Goal: Task Accomplishment & Management: Complete application form

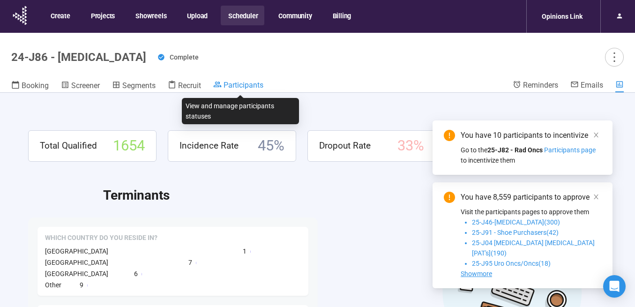
click at [244, 85] on span "Participants" at bounding box center [243, 85] width 40 height 9
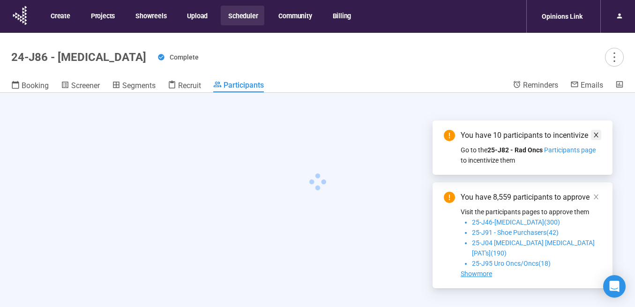
click at [595, 137] on icon "close" at bounding box center [595, 135] width 5 height 5
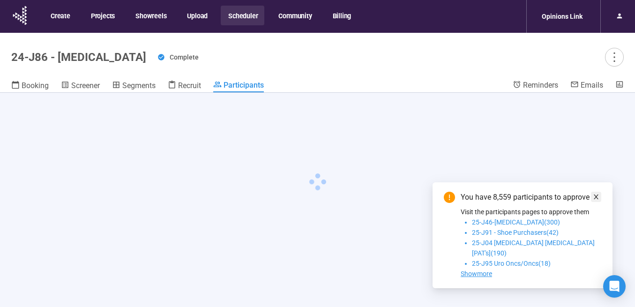
click at [596, 200] on icon "close" at bounding box center [596, 196] width 7 height 7
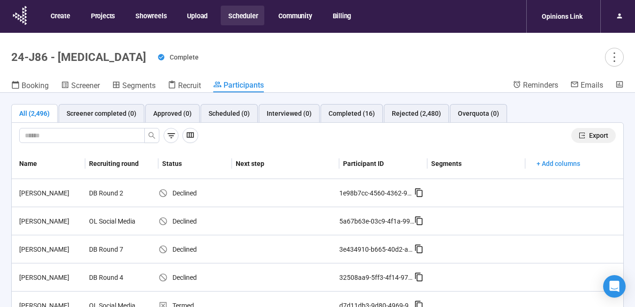
click at [593, 136] on span "Export" at bounding box center [598, 135] width 19 height 10
click at [250, 18] on button "Scheduler" at bounding box center [243, 16] width 44 height 20
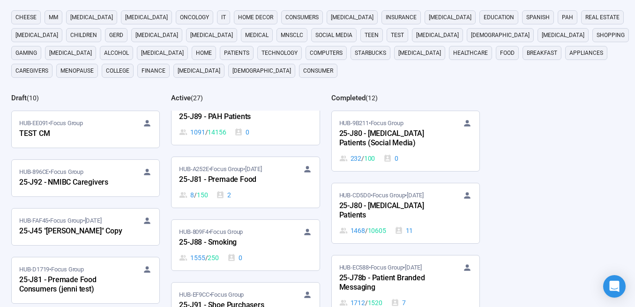
scroll to position [1206, 0]
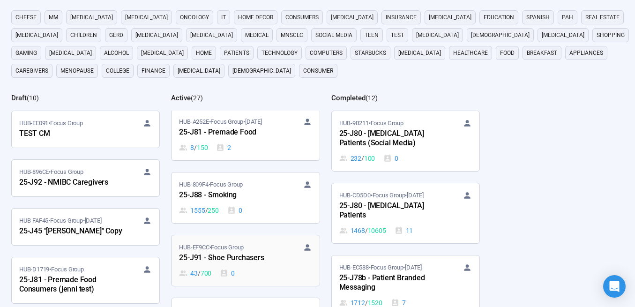
click at [239, 257] on div "25-J91 - Shoe Purchasers" at bounding box center [230, 258] width 103 height 12
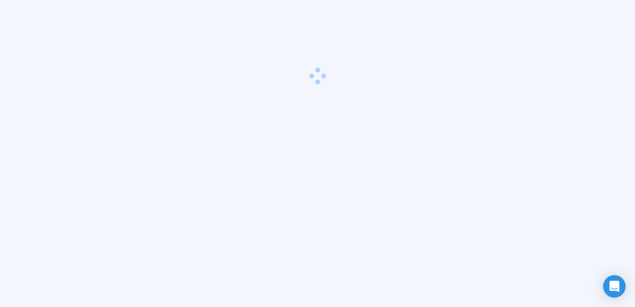
scroll to position [33, 0]
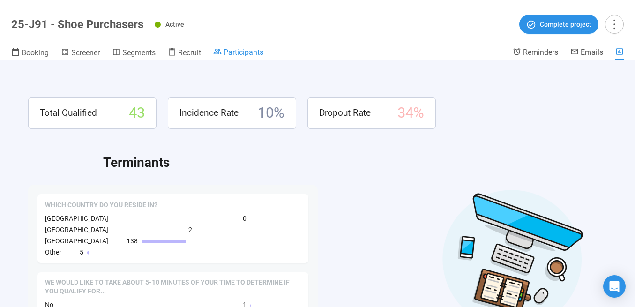
click at [256, 51] on span "Participants" at bounding box center [243, 52] width 40 height 9
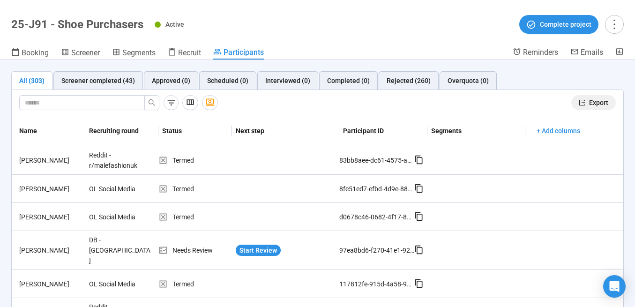
click at [589, 102] on span "Export" at bounding box center [598, 102] width 19 height 10
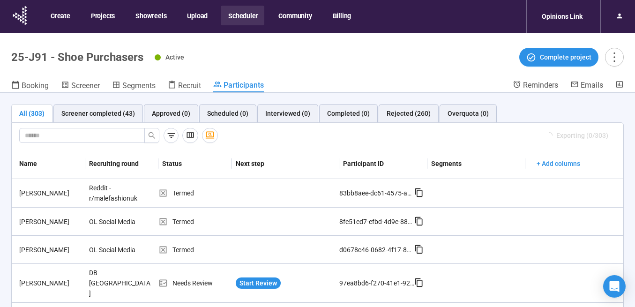
click at [242, 12] on button "Scheduler" at bounding box center [243, 16] width 44 height 20
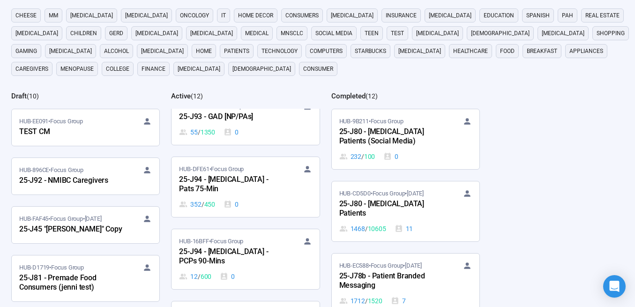
scroll to position [94, 0]
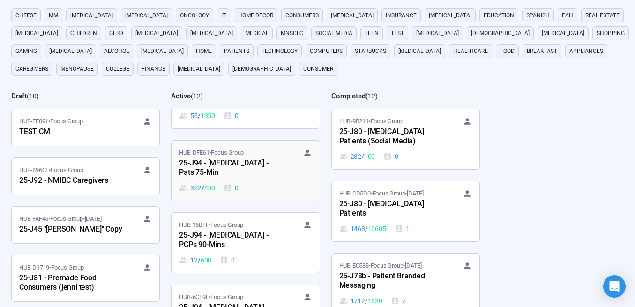
click at [237, 176] on div "25-J94 - [MEDICAL_DATA] - Pats 75-Min" at bounding box center [230, 168] width 103 height 22
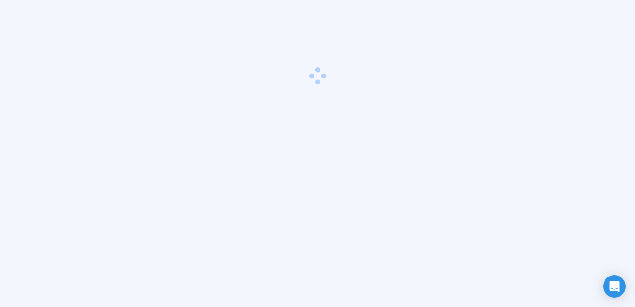
scroll to position [33, 0]
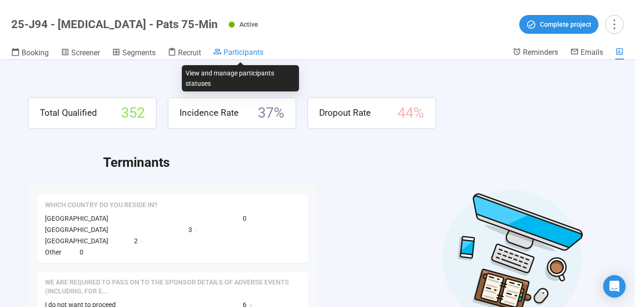
click at [235, 49] on span "Participants" at bounding box center [243, 52] width 40 height 9
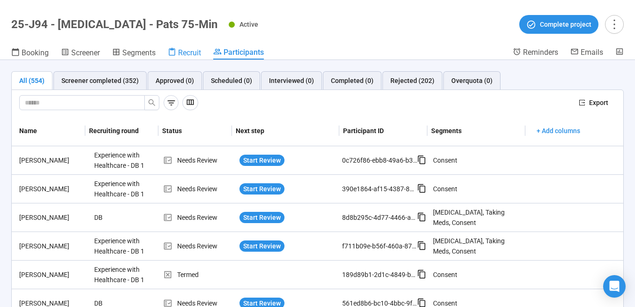
click at [190, 48] on div "Recruit" at bounding box center [184, 52] width 33 height 9
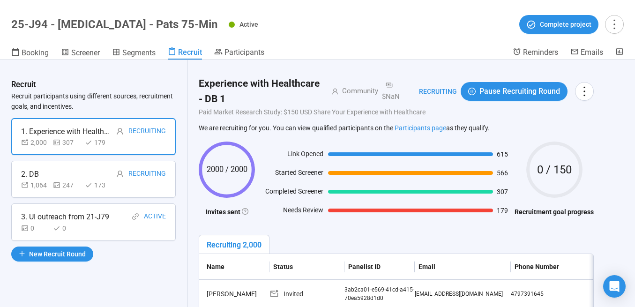
click at [93, 222] on div "3. UI outreach from 21-J79" at bounding box center [65, 217] width 88 height 12
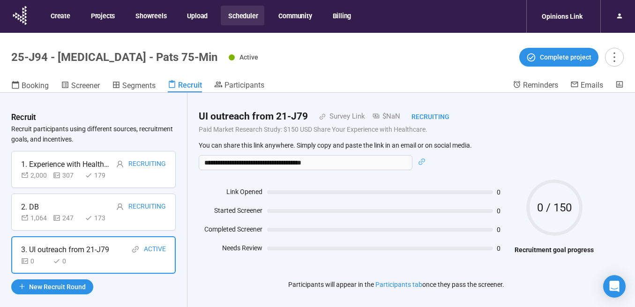
click at [242, 15] on button "Scheduler" at bounding box center [243, 16] width 44 height 20
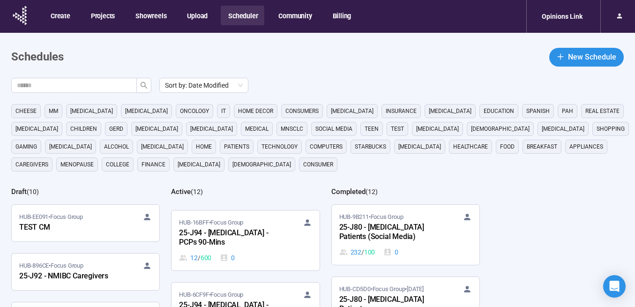
scroll to position [196, 0]
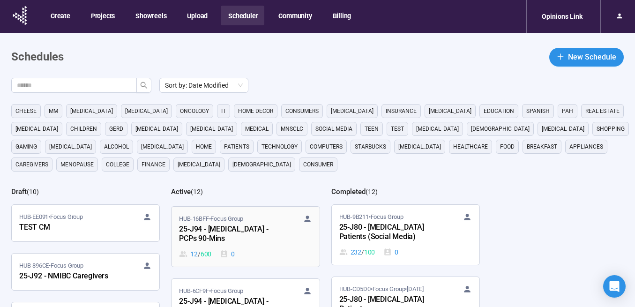
click at [236, 234] on div "25-J94 - [MEDICAL_DATA] - PCPs 90-Mins" at bounding box center [230, 234] width 103 height 22
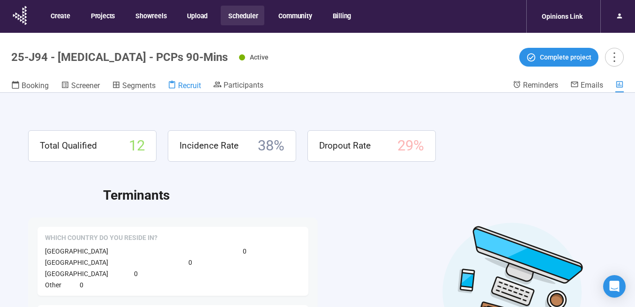
click at [184, 87] on span "Recruit" at bounding box center [189, 85] width 23 height 9
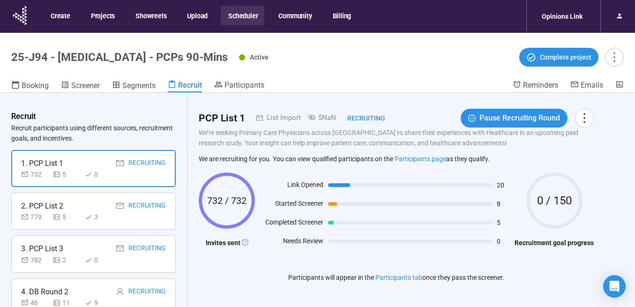
click at [243, 18] on button "Scheduler" at bounding box center [243, 16] width 44 height 20
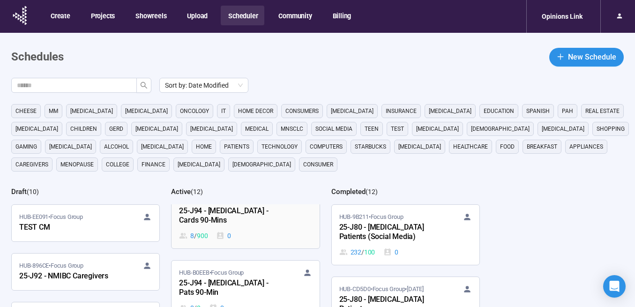
scroll to position [272, 0]
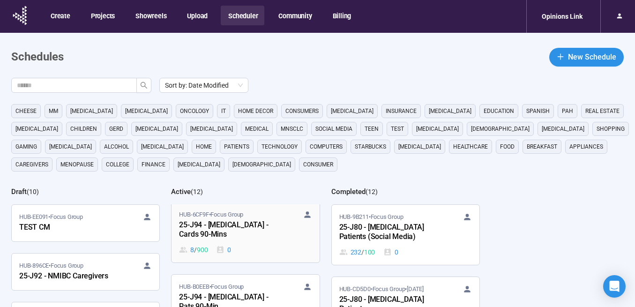
click at [230, 226] on div "25-J94 - [MEDICAL_DATA] - Cards 90-Mins" at bounding box center [230, 230] width 103 height 22
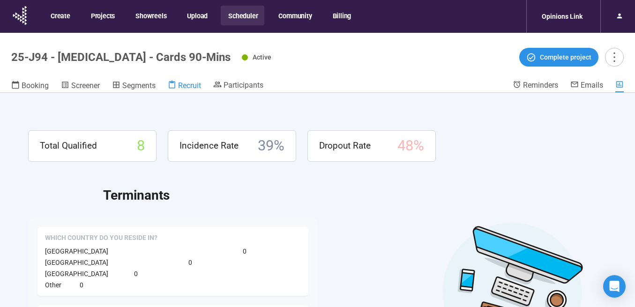
click at [185, 83] on span "Recruit" at bounding box center [189, 85] width 23 height 9
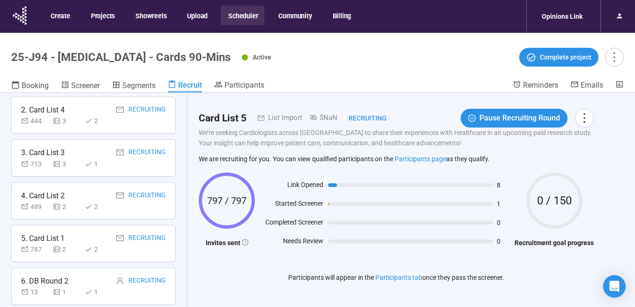
scroll to position [105, 0]
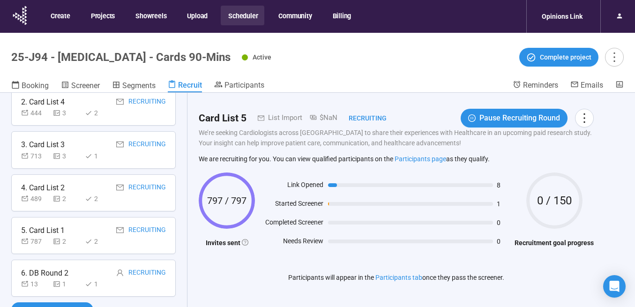
click at [238, 16] on button "Scheduler" at bounding box center [243, 16] width 44 height 20
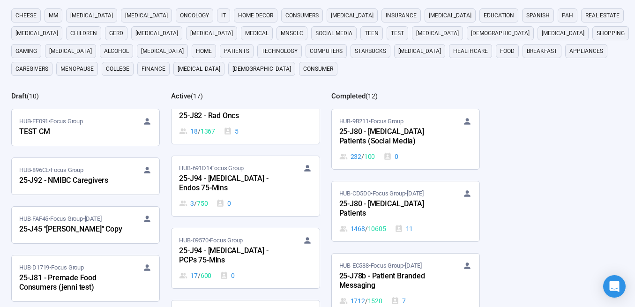
scroll to position [628, 0]
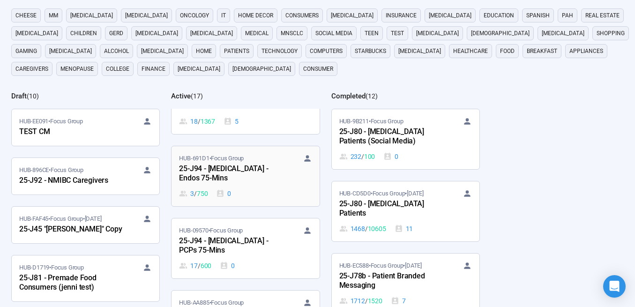
click at [231, 188] on div "0" at bounding box center [223, 193] width 15 height 10
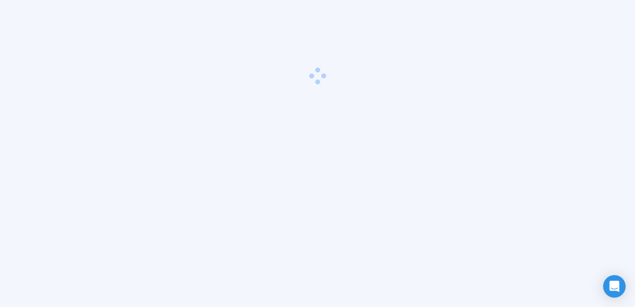
scroll to position [33, 0]
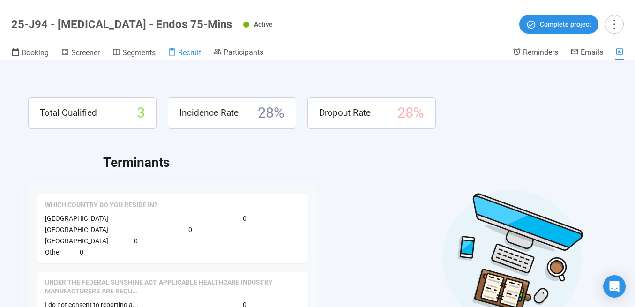
click at [187, 55] on span "Recruit" at bounding box center [189, 52] width 23 height 9
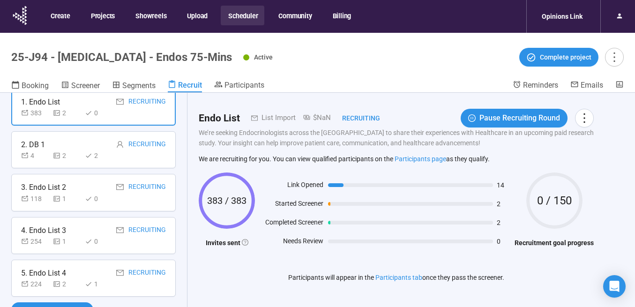
click at [242, 18] on button "Scheduler" at bounding box center [243, 16] width 44 height 20
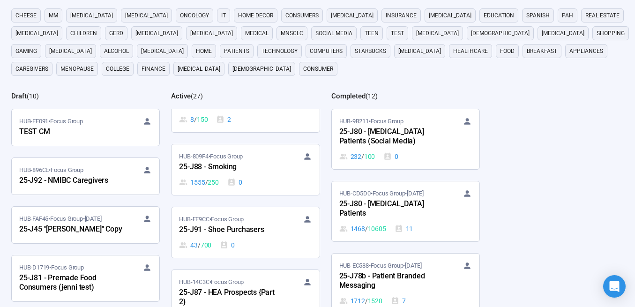
scroll to position [1236, 0]
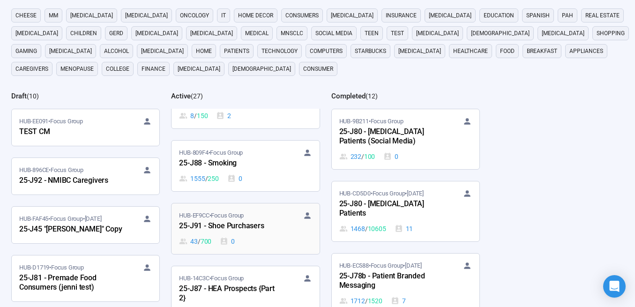
click at [212, 228] on div "25-J91 - Shoe Purchasers" at bounding box center [230, 226] width 103 height 12
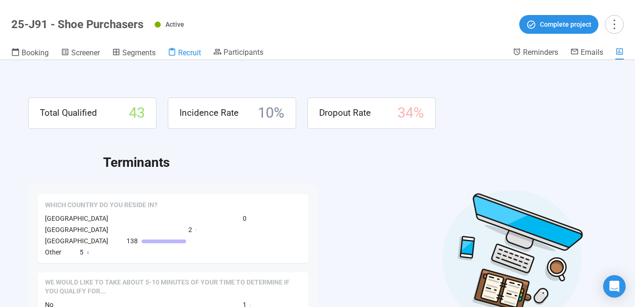
click at [193, 54] on span "Recruit" at bounding box center [189, 52] width 23 height 9
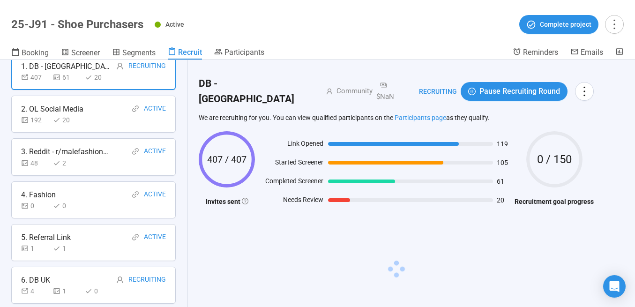
scroll to position [70, 0]
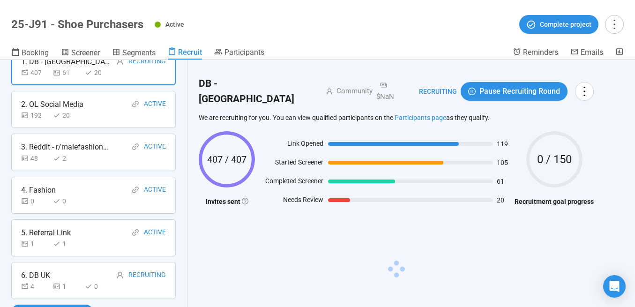
click at [91, 189] on div "4. Fashion Active" at bounding box center [93, 190] width 145 height 12
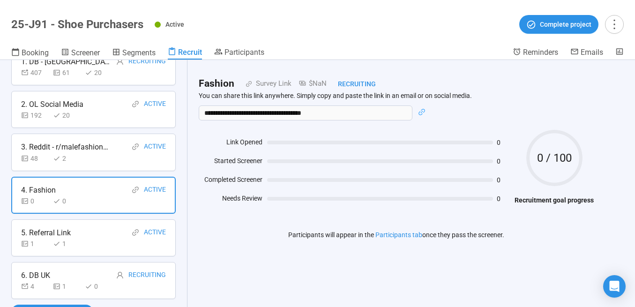
click at [83, 228] on div "5. Referral Link Active" at bounding box center [93, 233] width 145 height 12
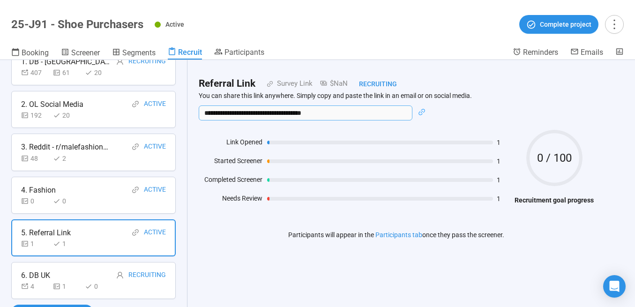
drag, startPoint x: 334, startPoint y: 115, endPoint x: 223, endPoint y: 101, distance: 111.4
click at [223, 101] on div "**********" at bounding box center [396, 105] width 395 height 29
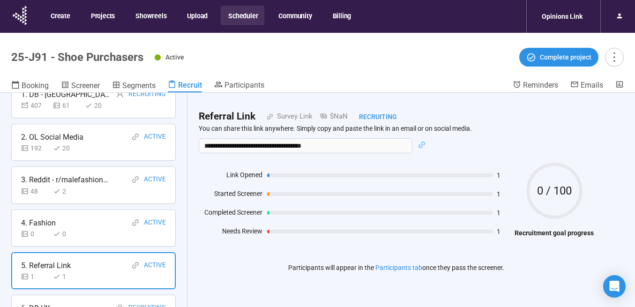
click at [237, 18] on button "Scheduler" at bounding box center [243, 16] width 44 height 20
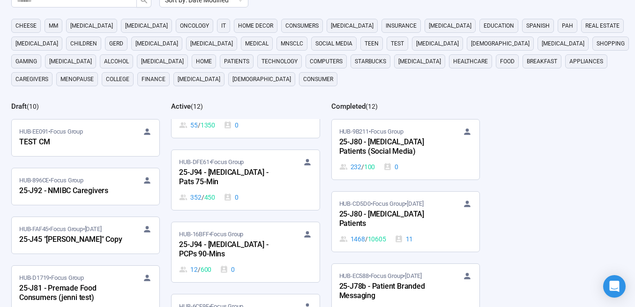
scroll to position [103, 0]
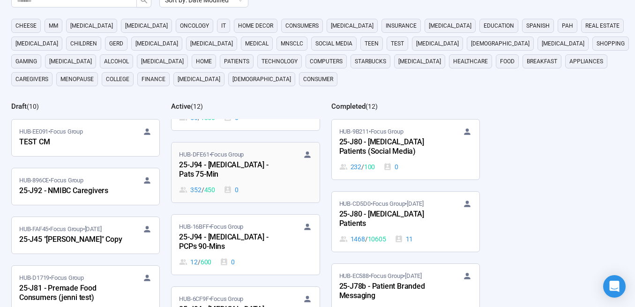
click at [229, 170] on div "25-J94 - [MEDICAL_DATA] - Pats 75-Min" at bounding box center [230, 170] width 103 height 22
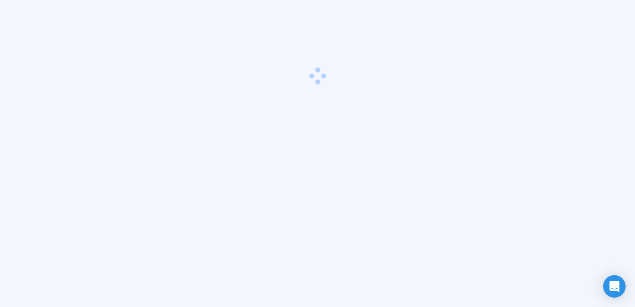
scroll to position [33, 0]
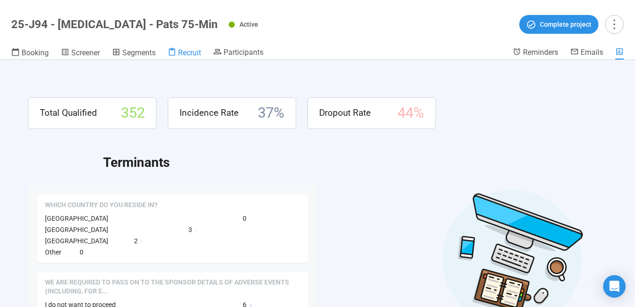
click at [187, 56] on span "Recruit" at bounding box center [189, 52] width 23 height 9
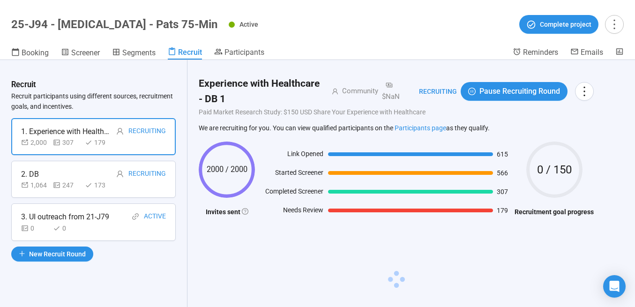
click at [87, 217] on div "3. UI outreach from 21-J79" at bounding box center [65, 217] width 88 height 12
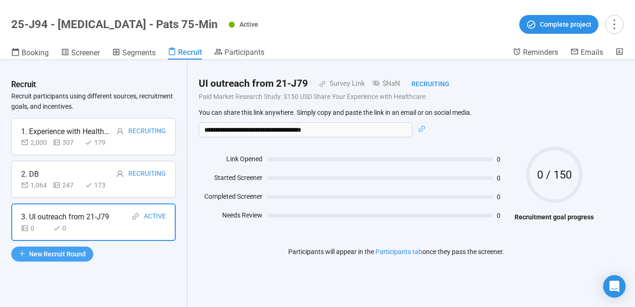
click at [79, 252] on span "New Recruit Round" at bounding box center [57, 254] width 57 height 10
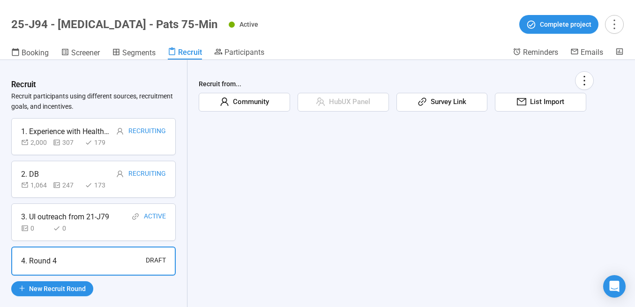
click at [458, 101] on span "Survey Link" at bounding box center [446, 101] width 39 height 11
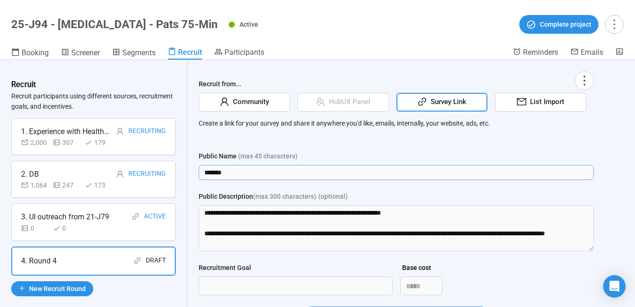
drag, startPoint x: 243, startPoint y: 172, endPoint x: 201, endPoint y: 168, distance: 41.9
click at [201, 168] on input "*******" at bounding box center [396, 172] width 395 height 15
type input "***"
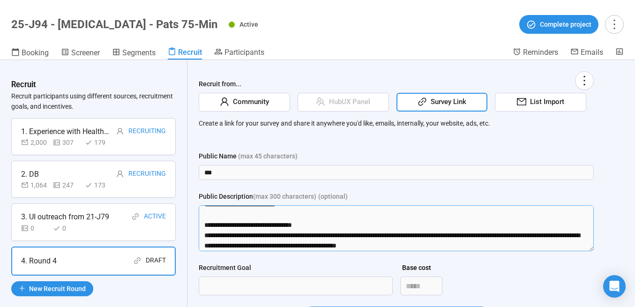
scroll to position [175, 0]
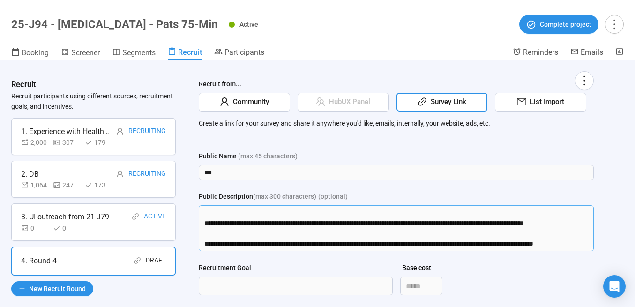
drag, startPoint x: 206, startPoint y: 224, endPoint x: 222, endPoint y: 266, distance: 45.2
click at [222, 266] on form "Public Name (max 45 characters) *** Public Description (max 300 characters) (op…" at bounding box center [396, 243] width 395 height 185
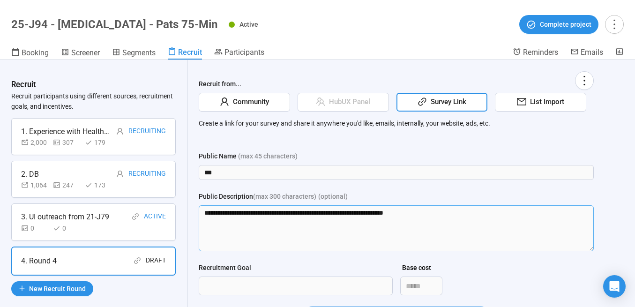
scroll to position [0, 0]
type textarea "**********"
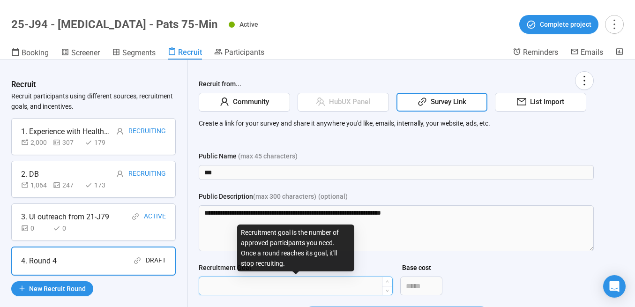
click at [282, 283] on input "Recruitment Goal" at bounding box center [295, 286] width 193 height 18
type input "***"
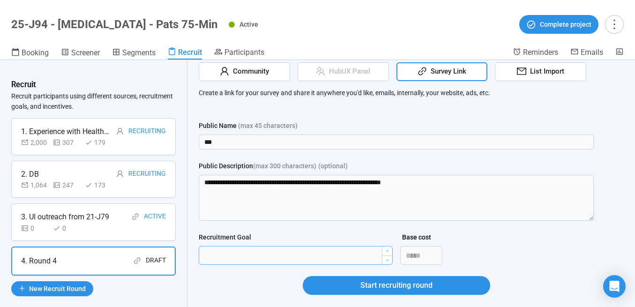
scroll to position [52, 0]
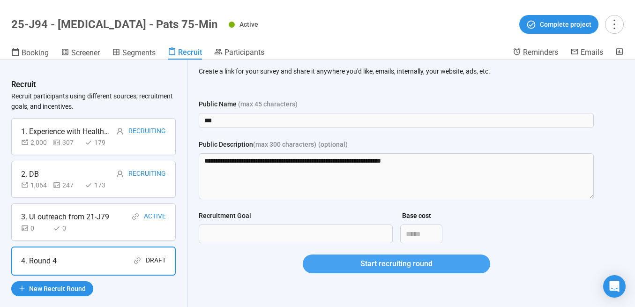
click at [346, 264] on button "Start recruiting round" at bounding box center [396, 263] width 187 height 19
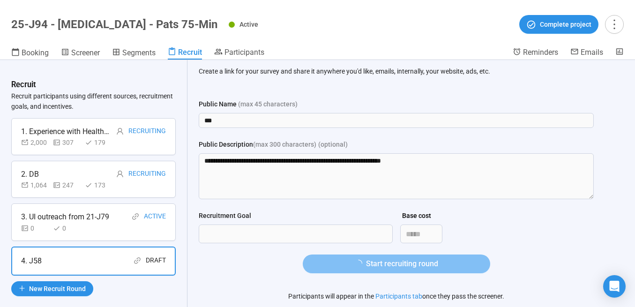
scroll to position [0, 0]
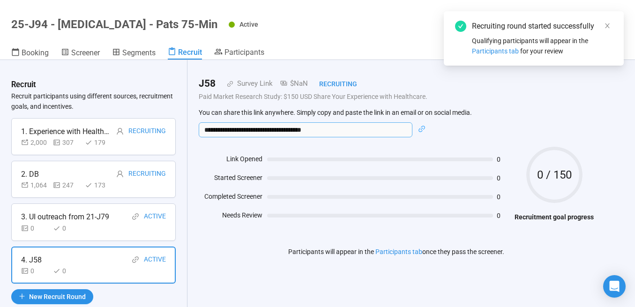
drag, startPoint x: 342, startPoint y: 131, endPoint x: 199, endPoint y: 127, distance: 143.4
click at [199, 127] on input "**********" at bounding box center [306, 129] width 214 height 15
